Goal: Information Seeking & Learning: Check status

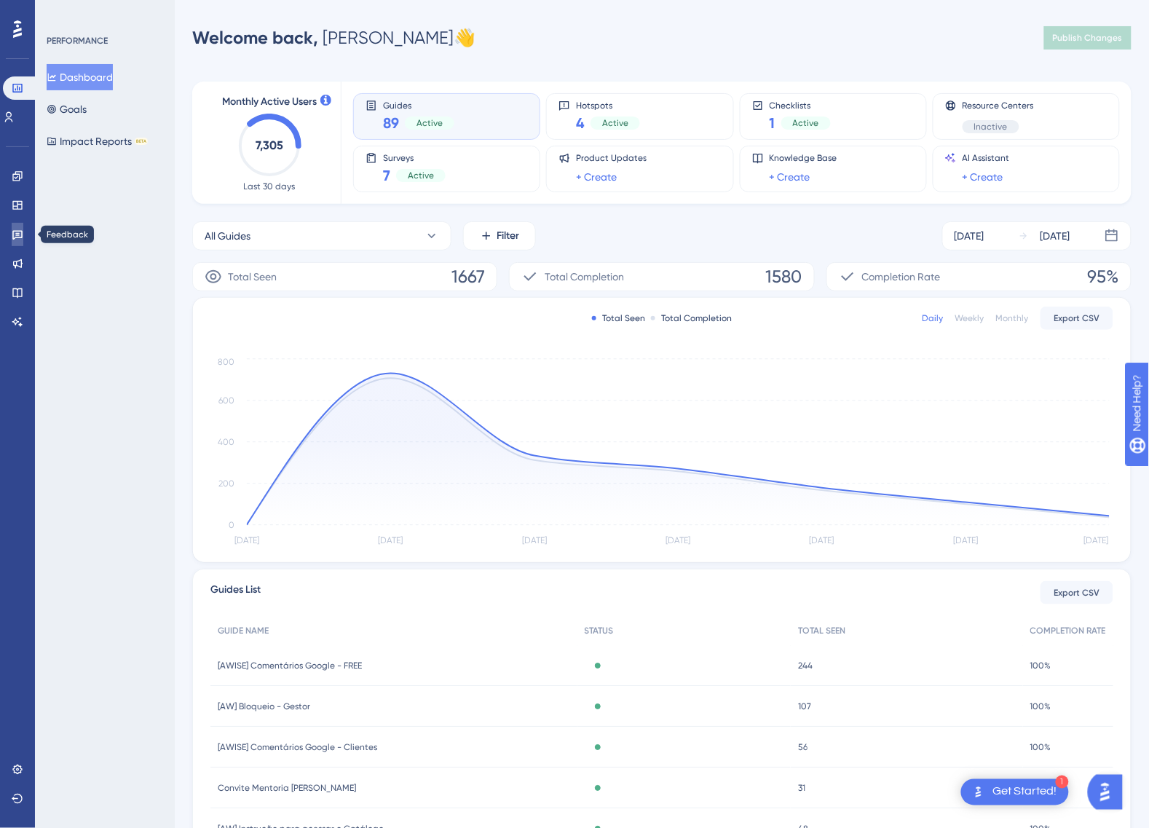
click at [23, 232] on link at bounding box center [18, 234] width 12 height 23
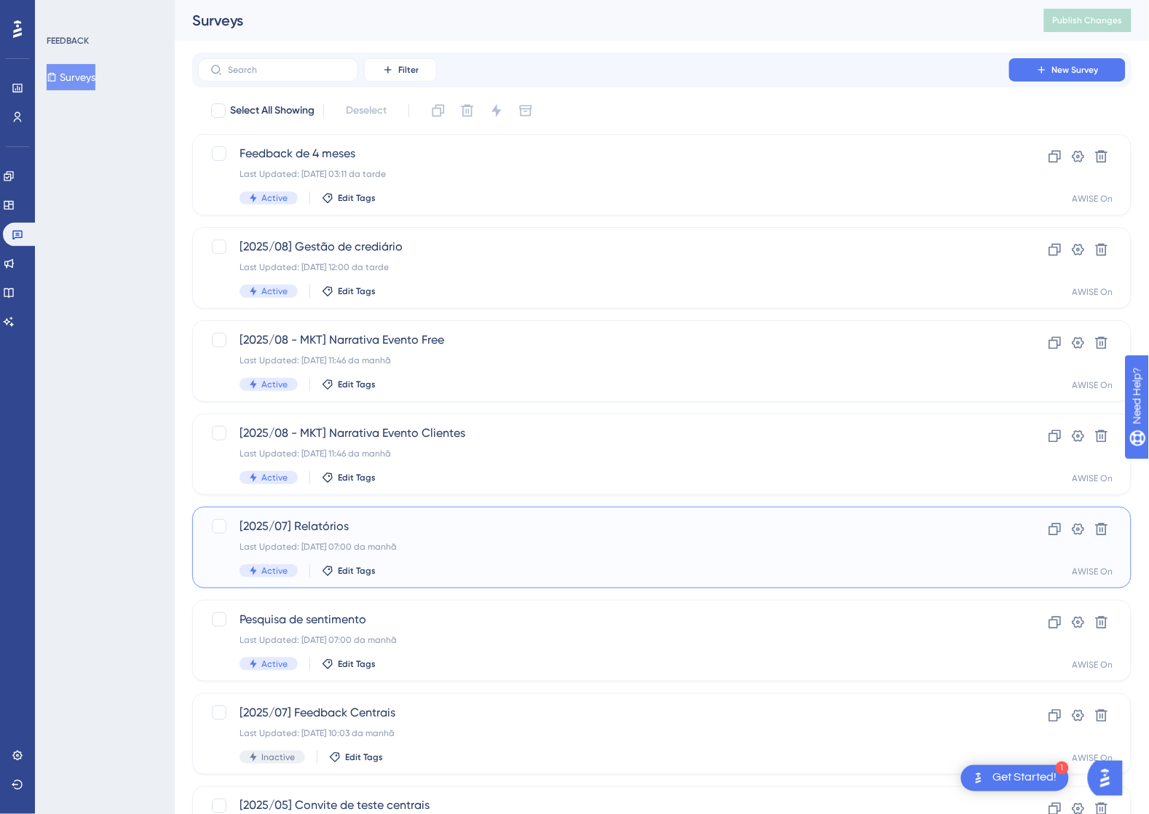
click at [492, 522] on span "[2025/07] Relatórios" at bounding box center [604, 526] width 728 height 17
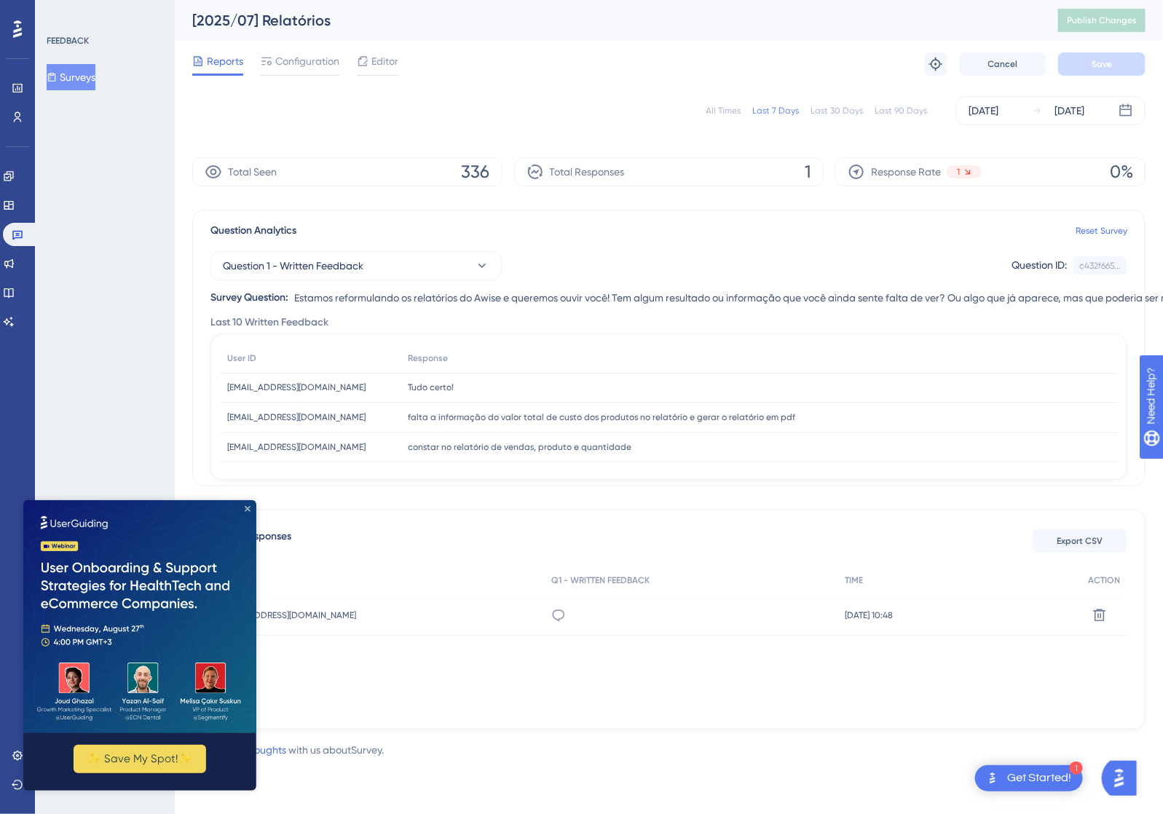
click at [247, 505] on icon "Close Preview" at bounding box center [247, 508] width 6 height 6
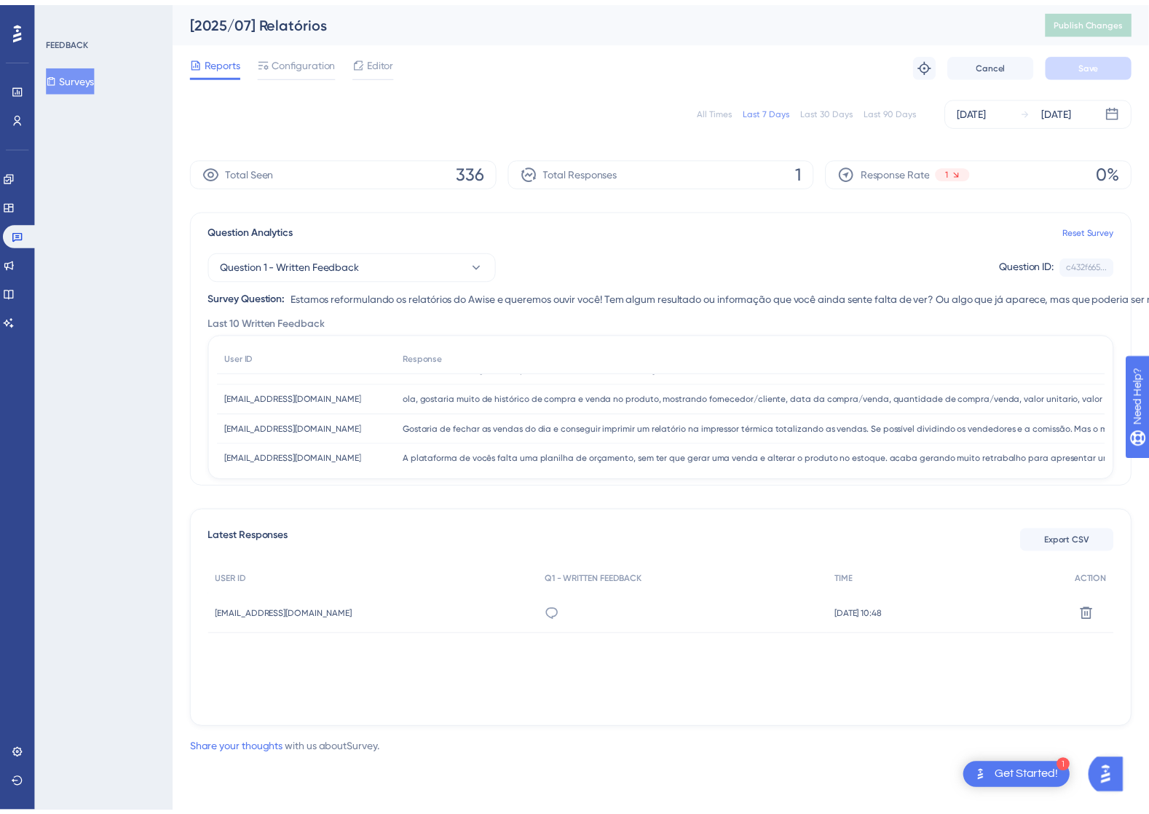
scroll to position [126, 0]
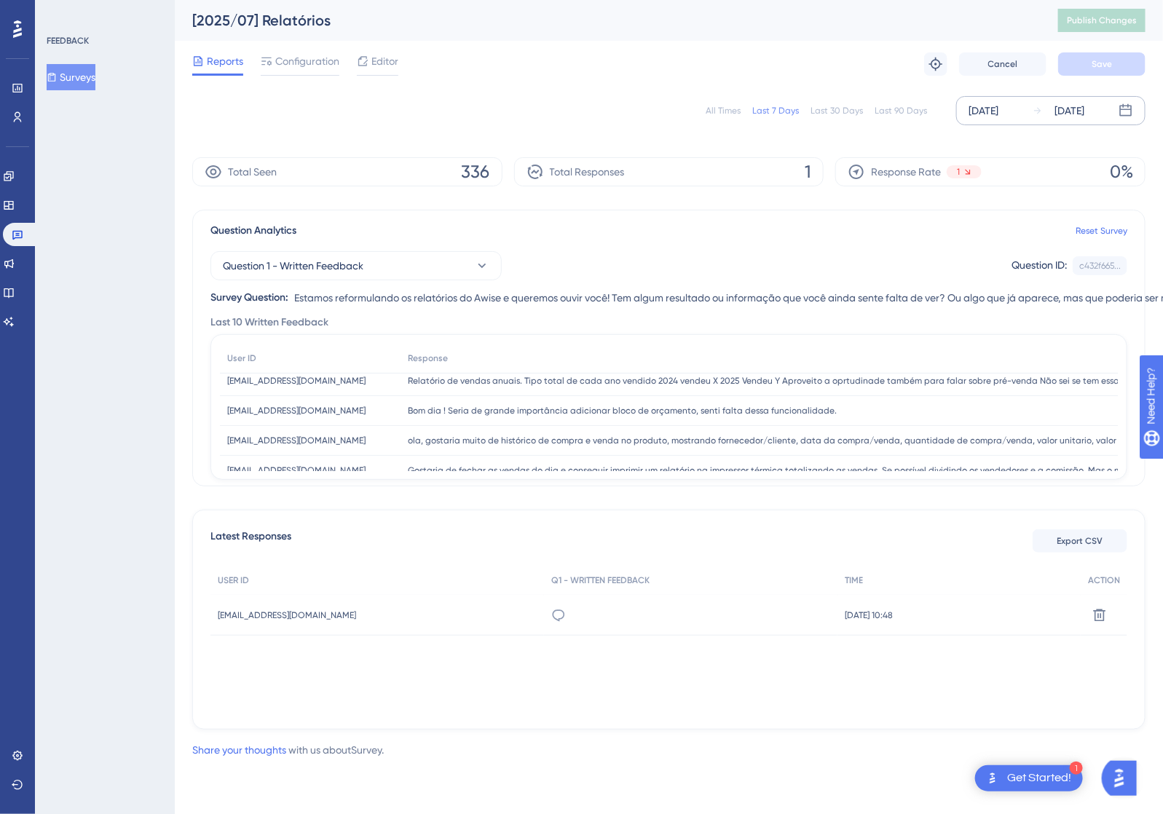
click at [1134, 110] on div "[DATE] [DATE]" at bounding box center [1050, 110] width 189 height 29
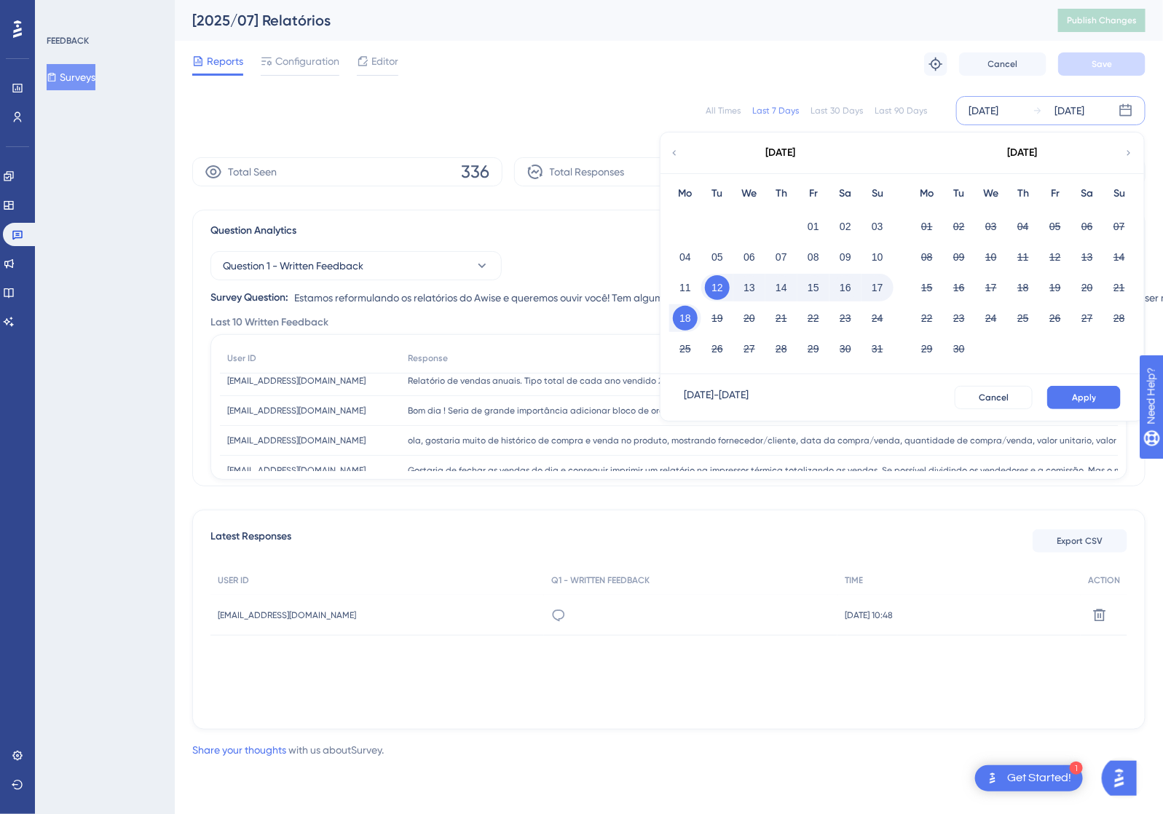
click at [1133, 110] on div "[DATE] [DATE] [DATE] Mo Tu We Th Fr Sa Su 01 02 03 04 05 06 07 08 09 10 11 12 1…" at bounding box center [1050, 110] width 189 height 29
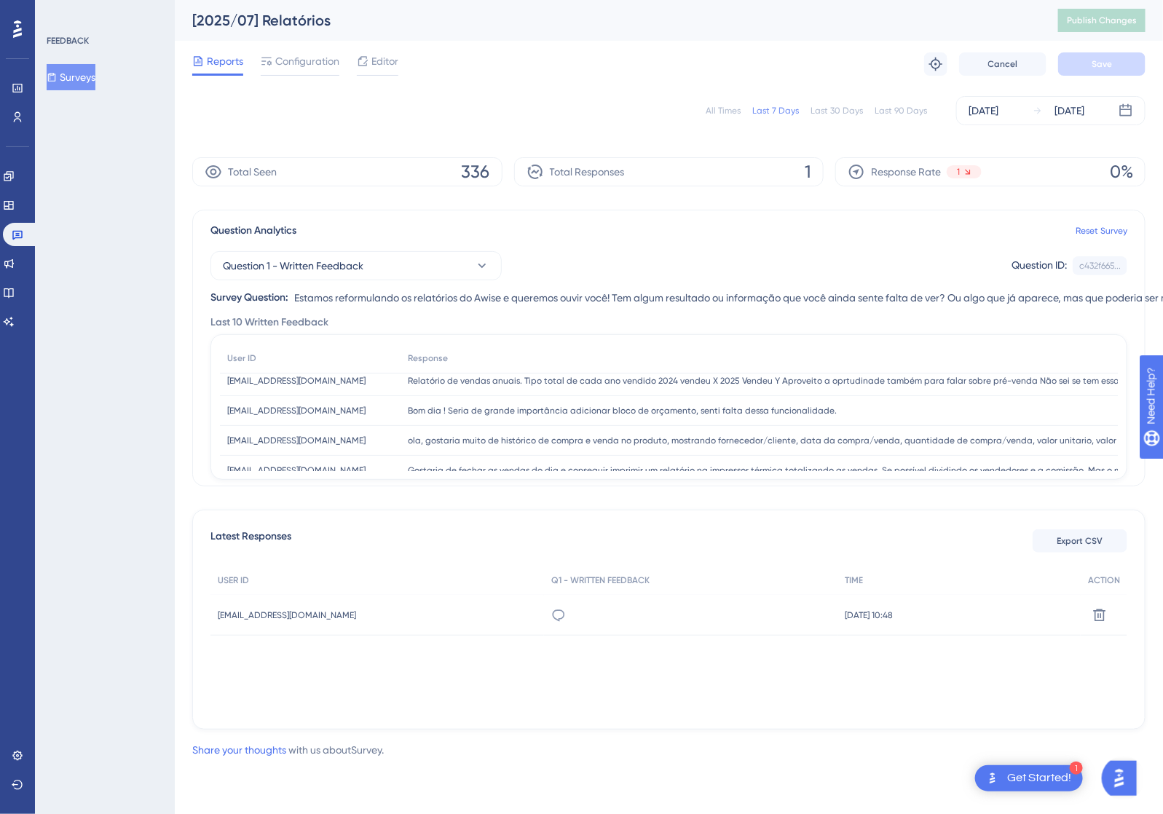
click at [839, 107] on div "Last 30 Days" at bounding box center [836, 111] width 52 height 12
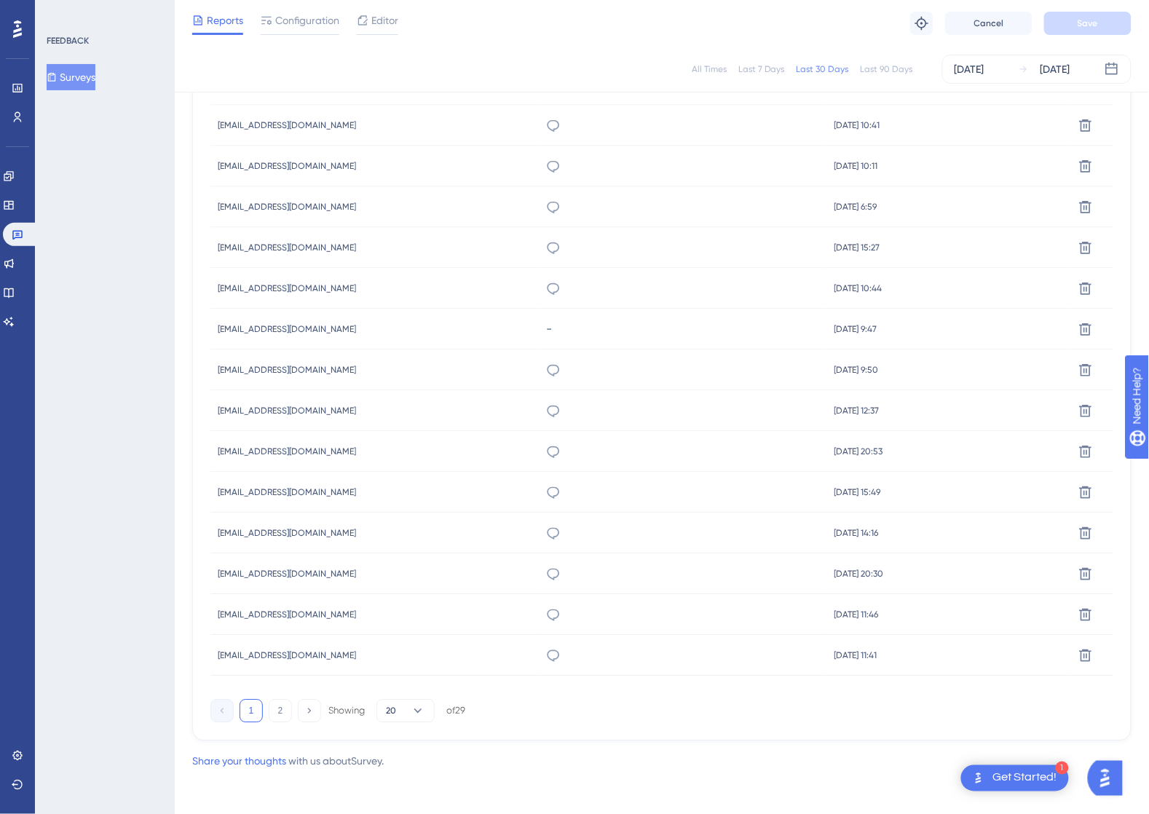
scroll to position [730, 0]
click at [546, 368] on icon at bounding box center [553, 368] width 15 height 15
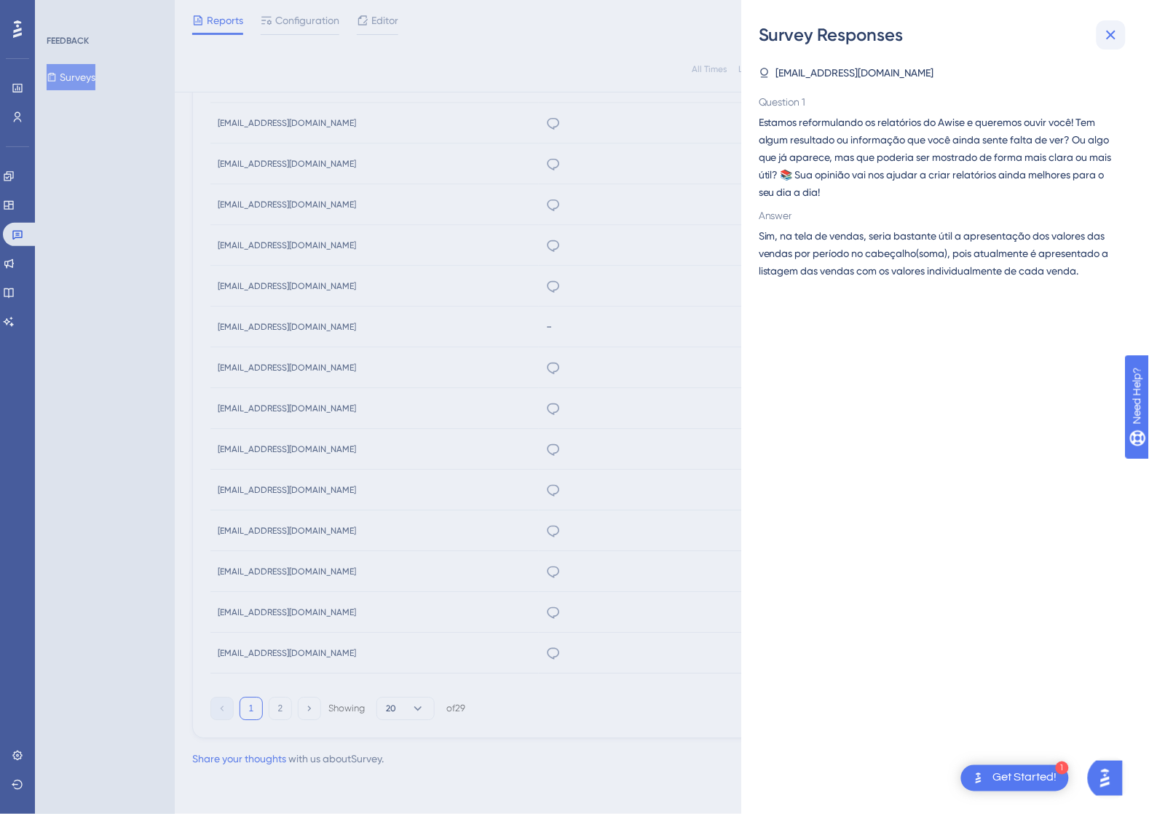
click at [1107, 37] on icon at bounding box center [1110, 34] width 17 height 17
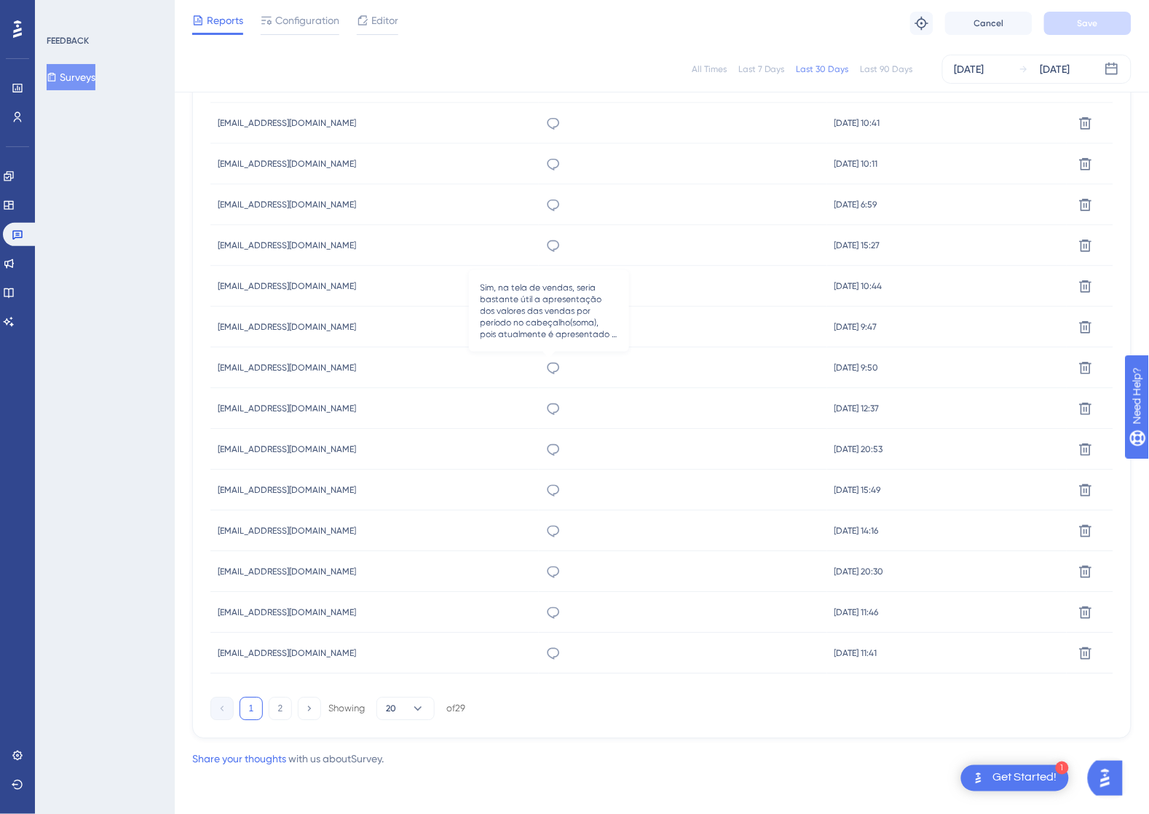
click at [551, 370] on icon at bounding box center [554, 369] width 12 height 12
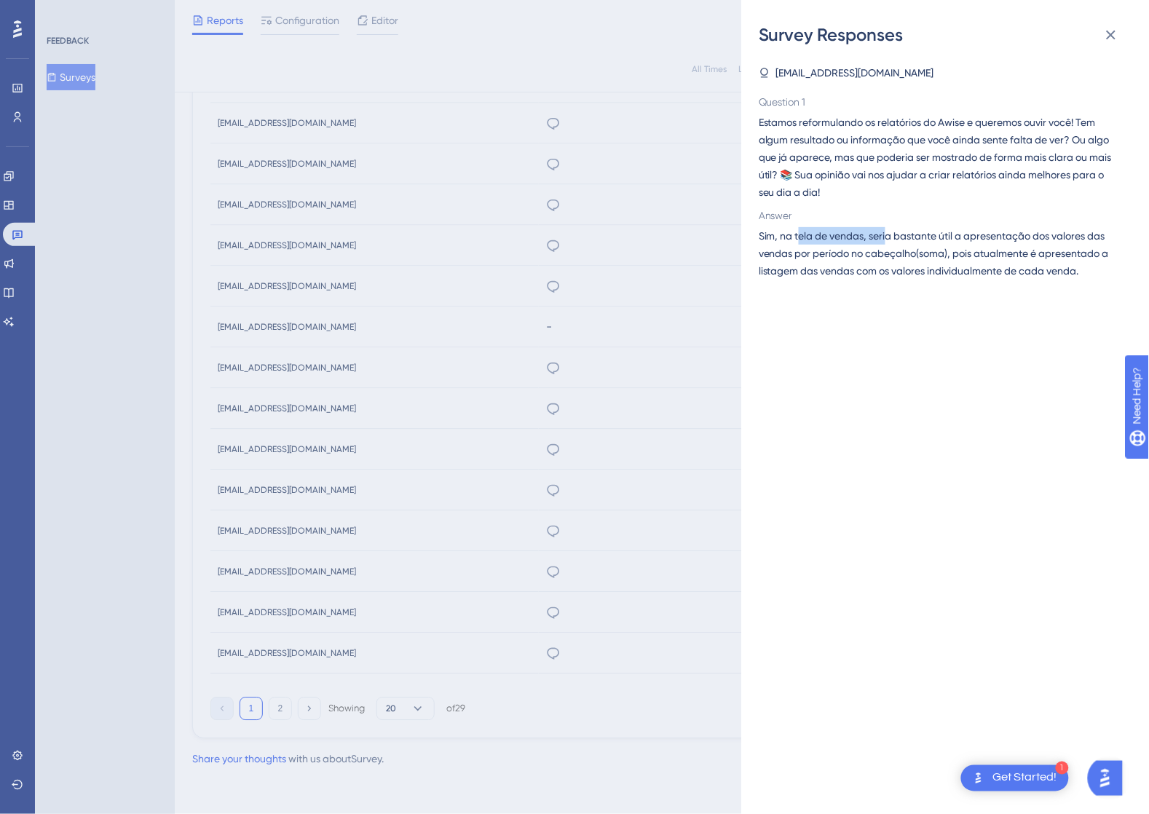
drag, startPoint x: 802, startPoint y: 234, endPoint x: 893, endPoint y: 242, distance: 91.3
click at [890, 240] on span "Sim, na tela de vendas, seria bastante útil a apresentação dos valores das vend…" at bounding box center [939, 253] width 361 height 52
click at [969, 329] on div "[EMAIL_ADDRESS][DOMAIN_NAME] Question 1 Estamos reformulando os relatórios do A…" at bounding box center [951, 430] width 384 height 767
drag, startPoint x: 957, startPoint y: 268, endPoint x: 976, endPoint y: 284, distance: 24.2
click at [976, 284] on div "[EMAIL_ADDRESS][DOMAIN_NAME] Question 1 Estamos reformulando os relatórios do A…" at bounding box center [951, 430] width 384 height 767
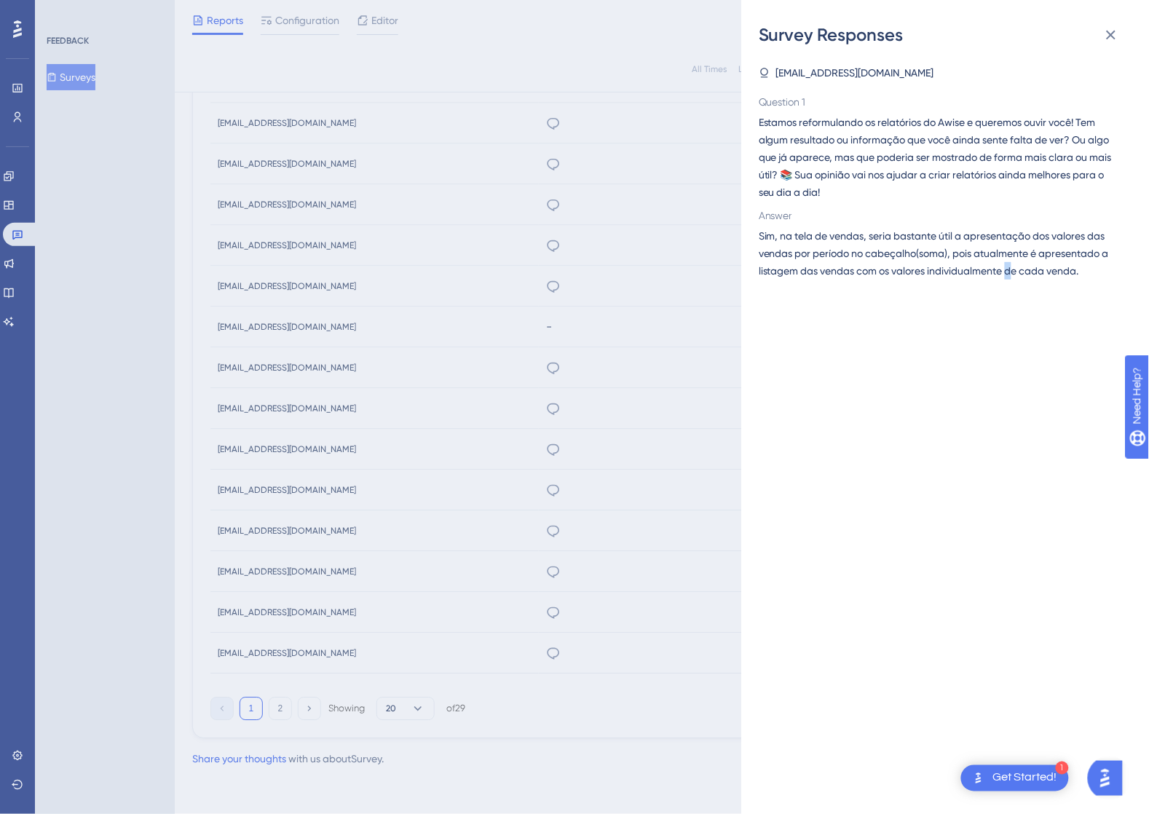
click at [1013, 359] on div "[EMAIL_ADDRESS][DOMAIN_NAME] Question 1 Estamos reformulando os relatórios do A…" at bounding box center [951, 430] width 384 height 767
click at [1008, 355] on div "[EMAIL_ADDRESS][DOMAIN_NAME] Question 1 Estamos reformulando os relatórios do A…" at bounding box center [951, 430] width 384 height 767
